Goal: Navigation & Orientation: Find specific page/section

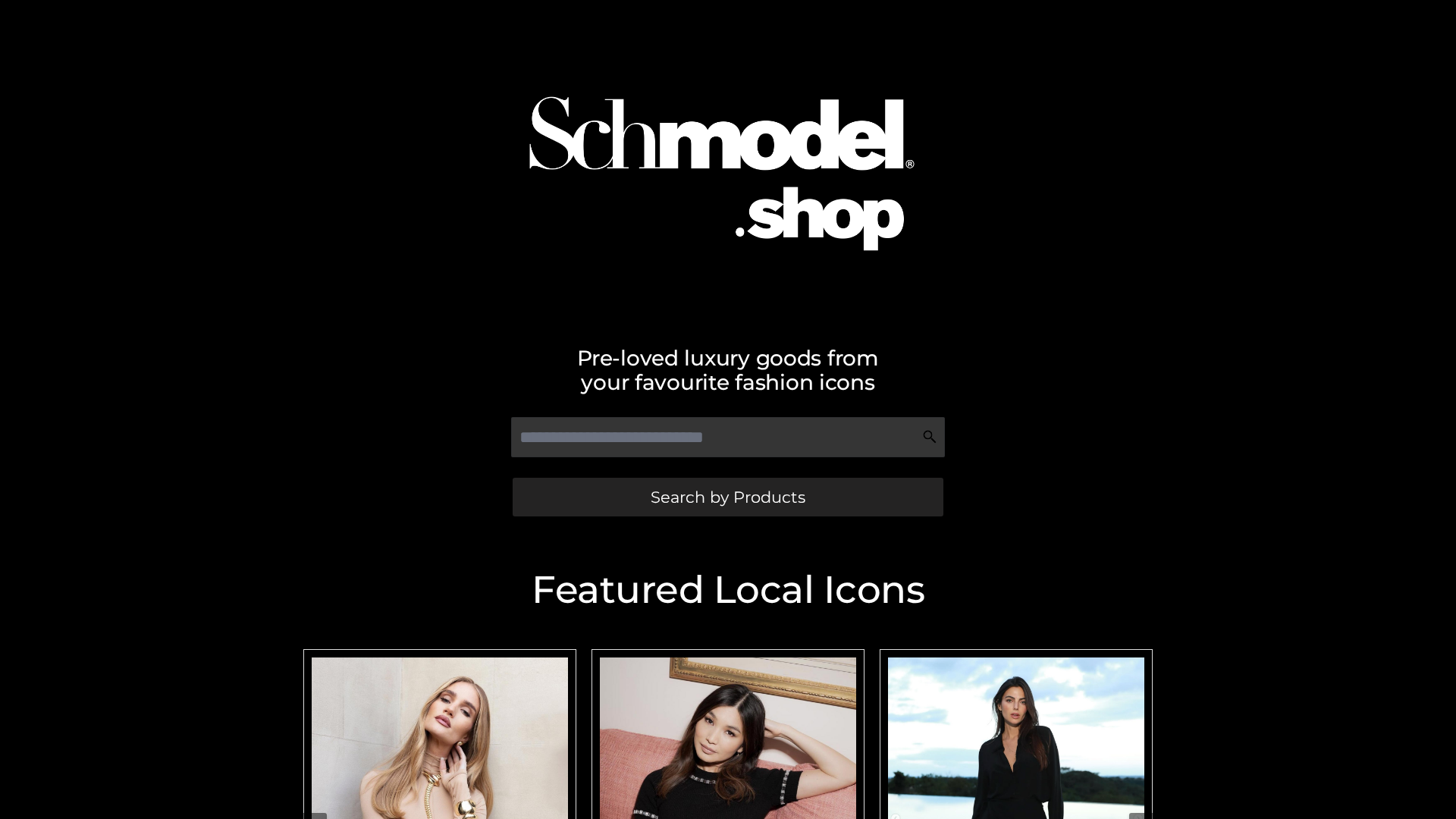
click at [727, 497] on span "Search by Products" at bounding box center [728, 497] width 155 height 16
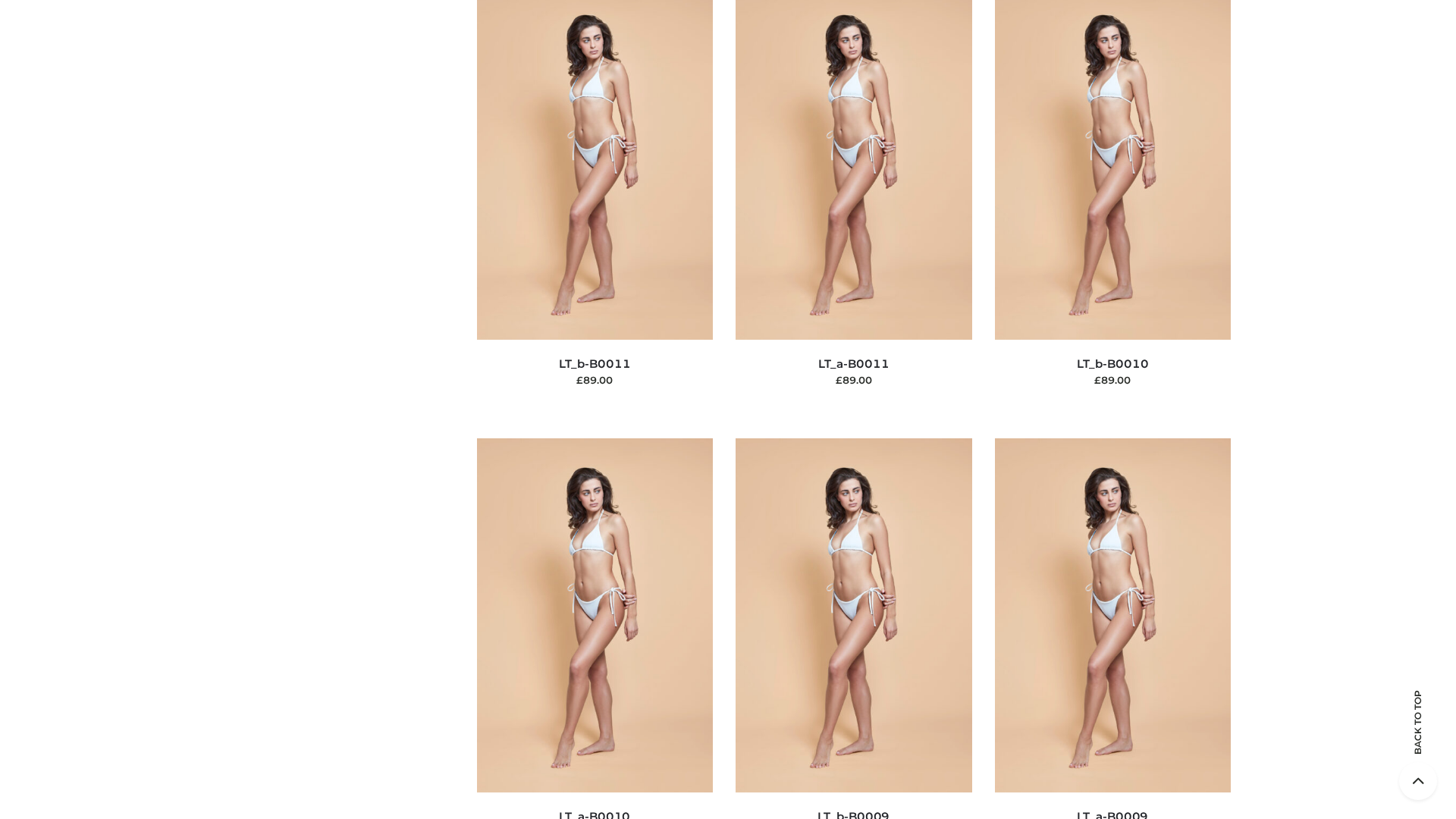
scroll to position [6811, 0]
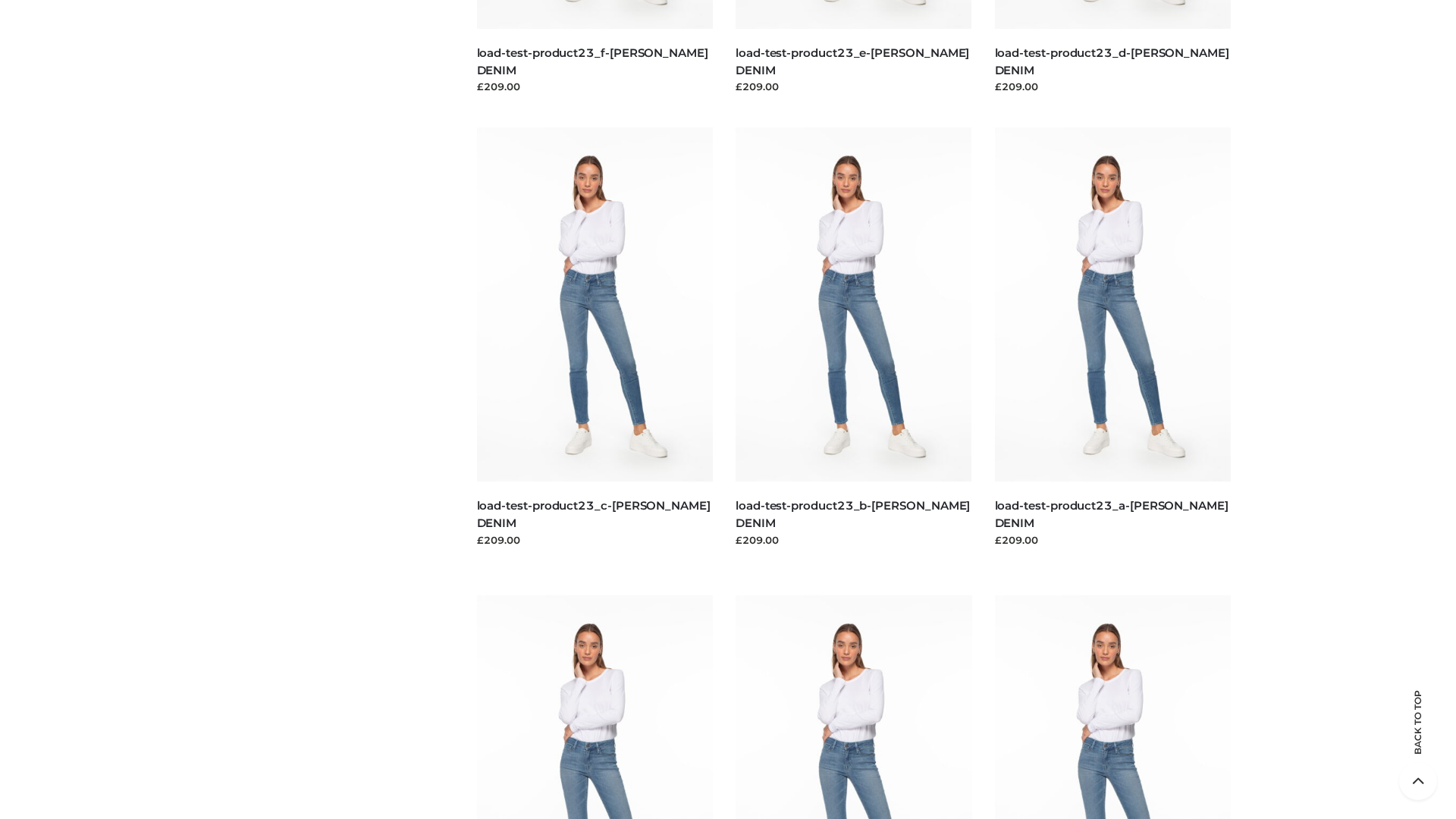
scroll to position [1330, 0]
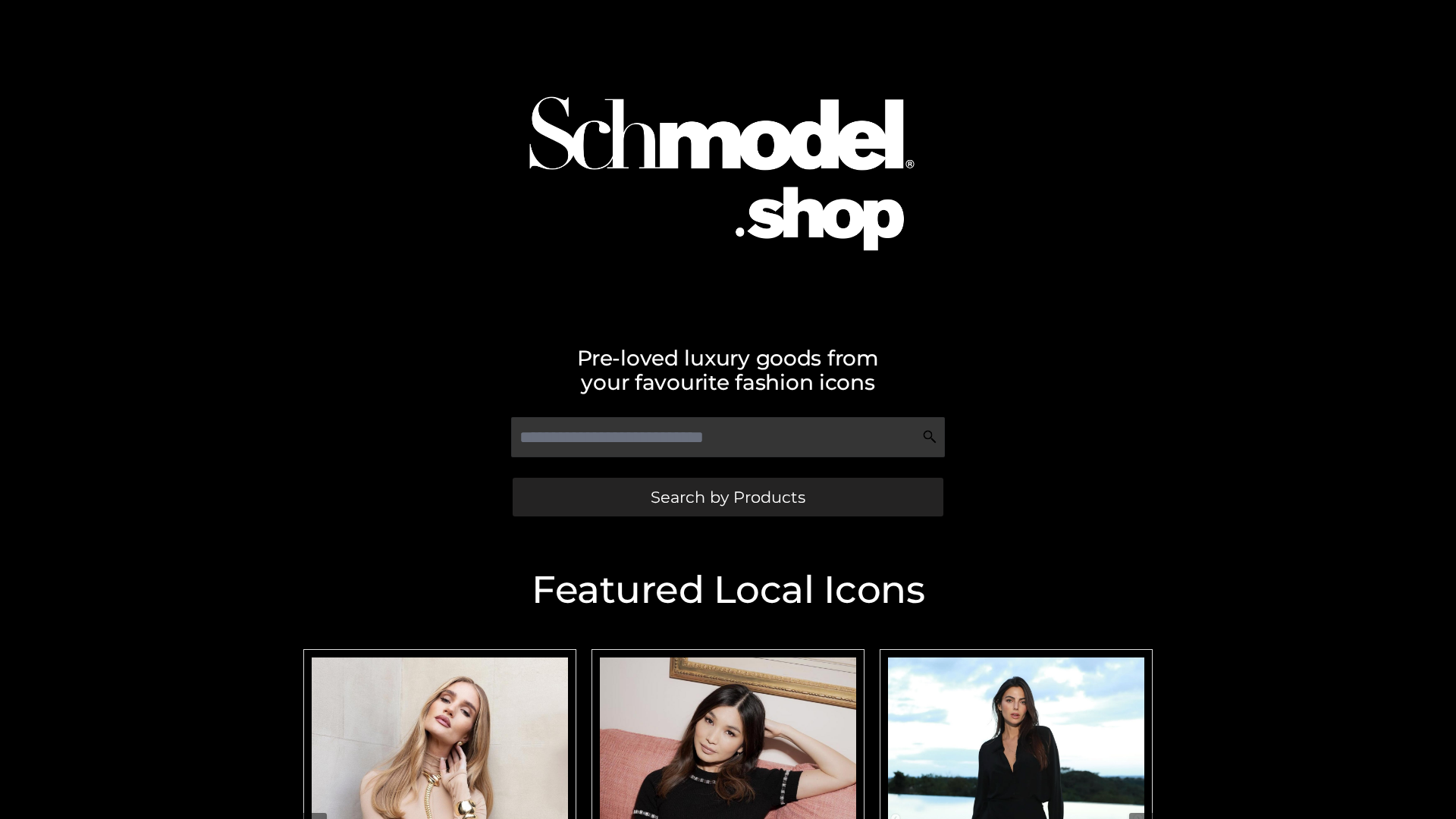
click at [727, 497] on span "Search by Products" at bounding box center [728, 497] width 155 height 16
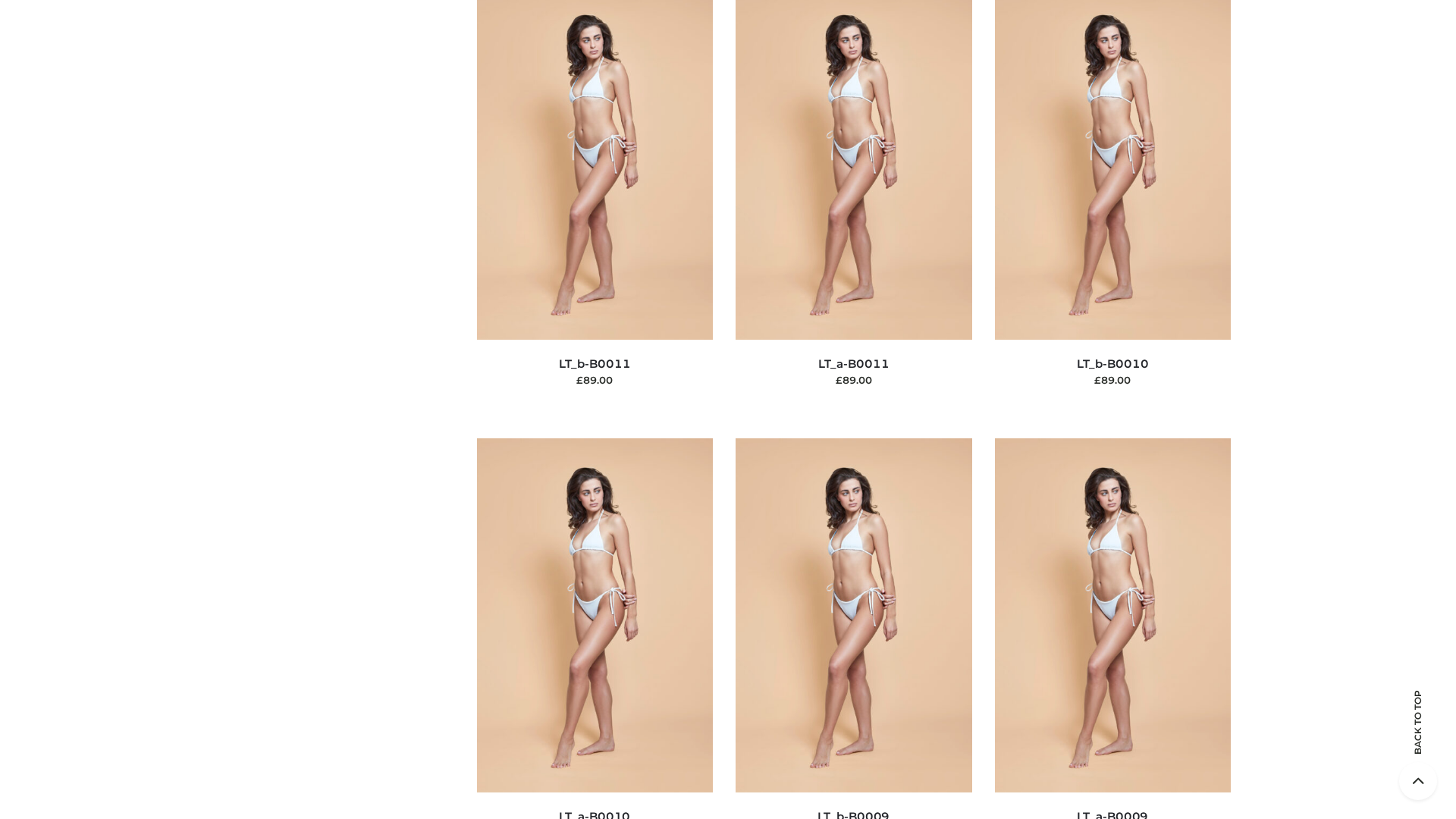
scroll to position [6811, 0]
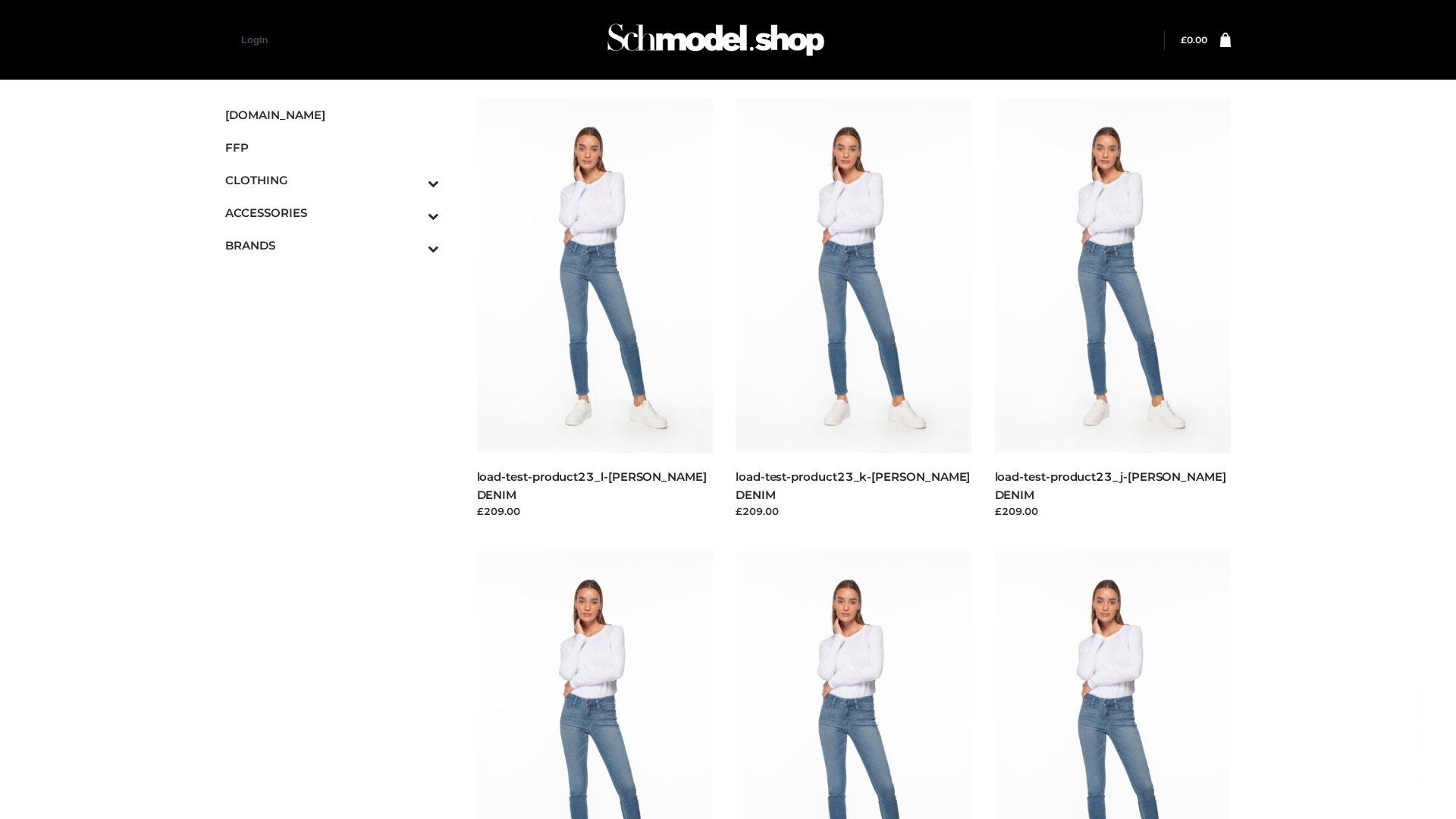
scroll to position [1330, 0]
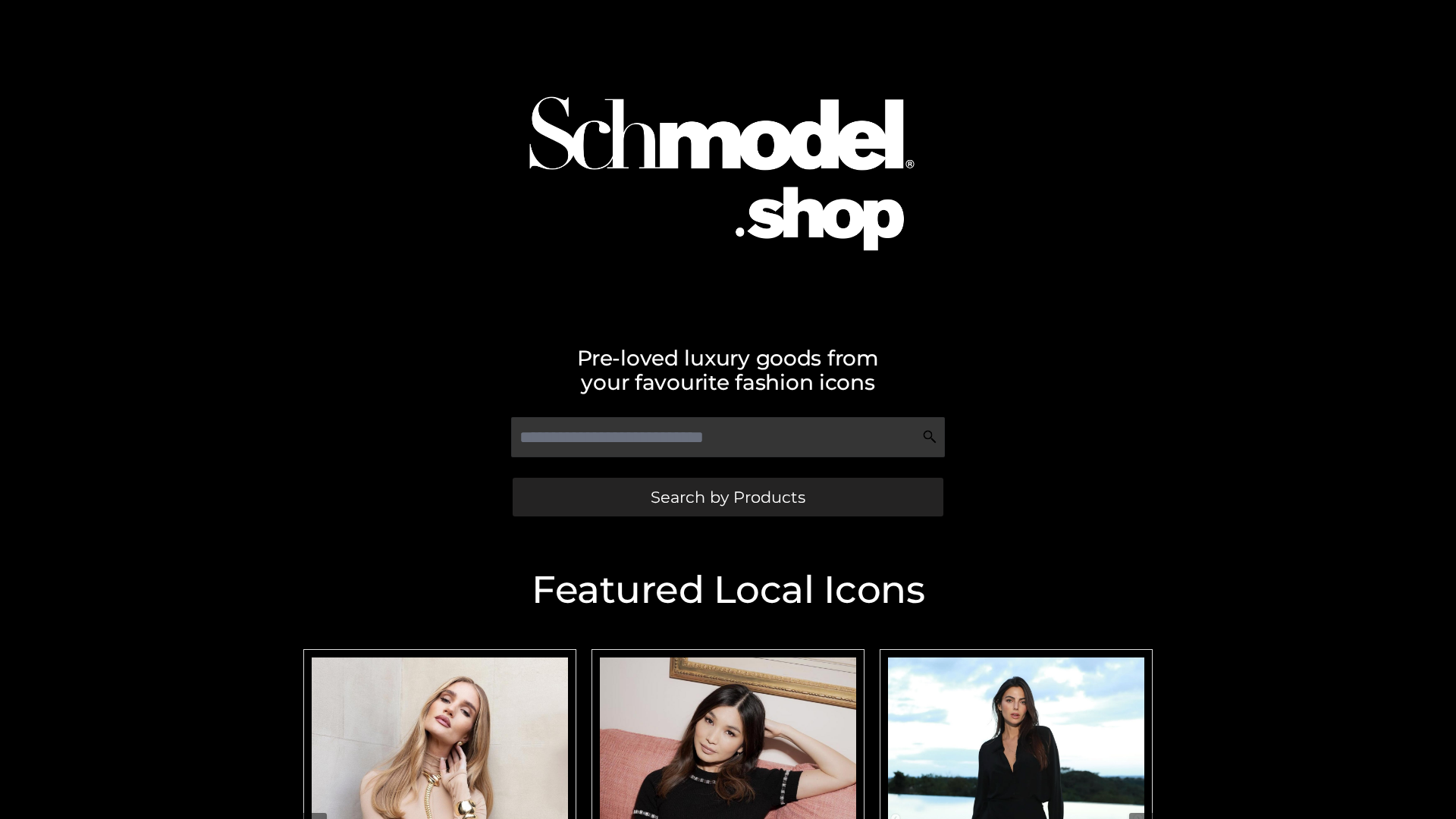
click at [727, 497] on span "Search by Products" at bounding box center [728, 497] width 155 height 16
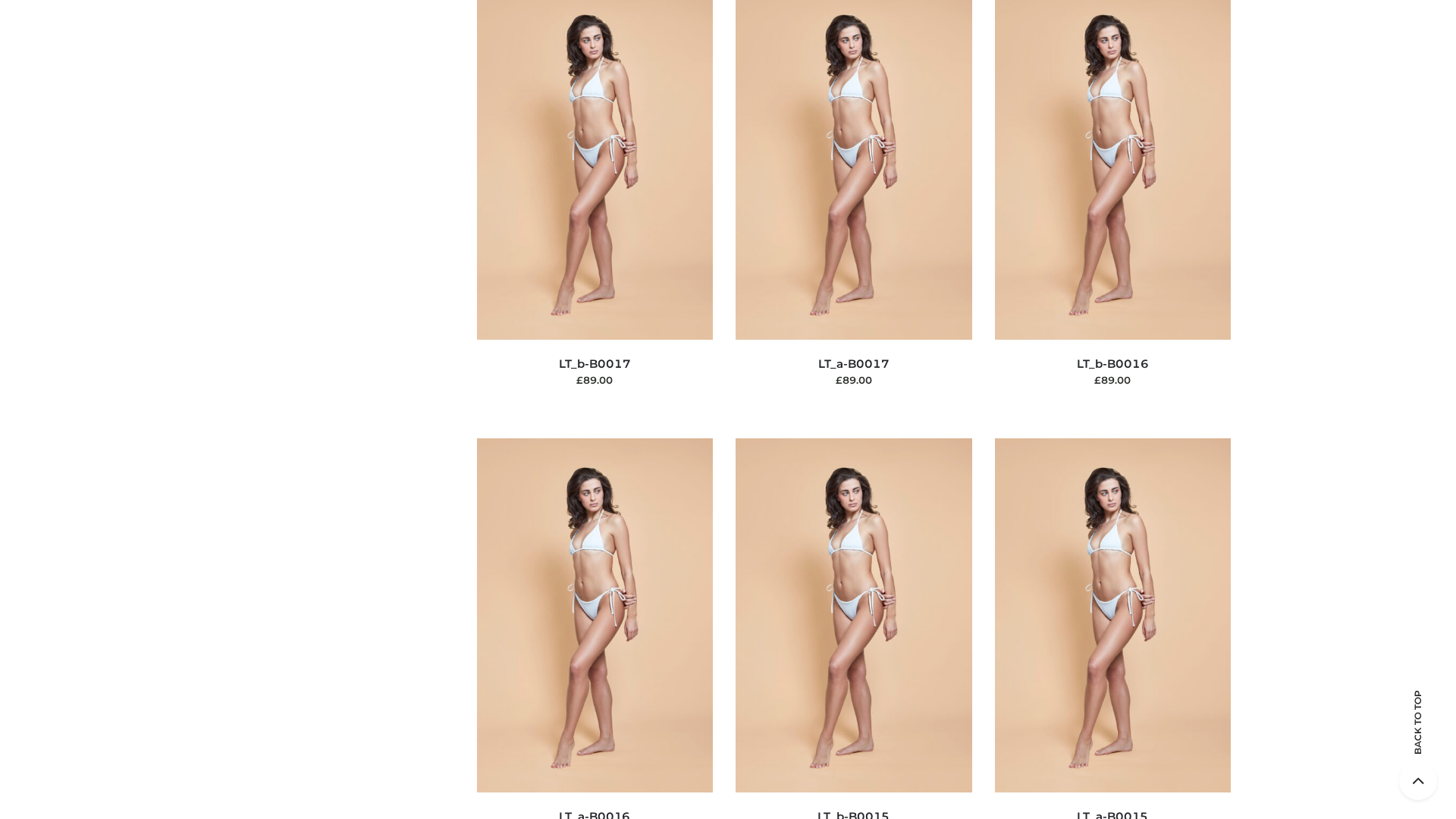
scroll to position [4984, 0]
